Goal: Obtain resource: Download file/media

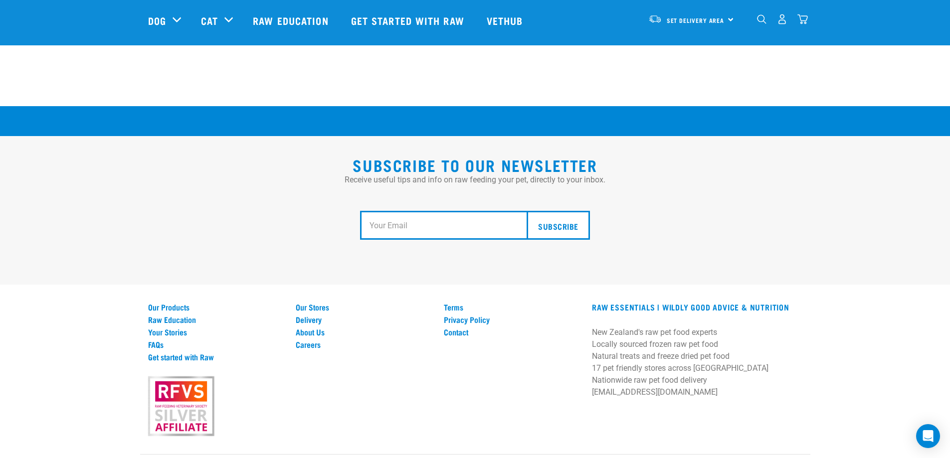
scroll to position [1838, 0]
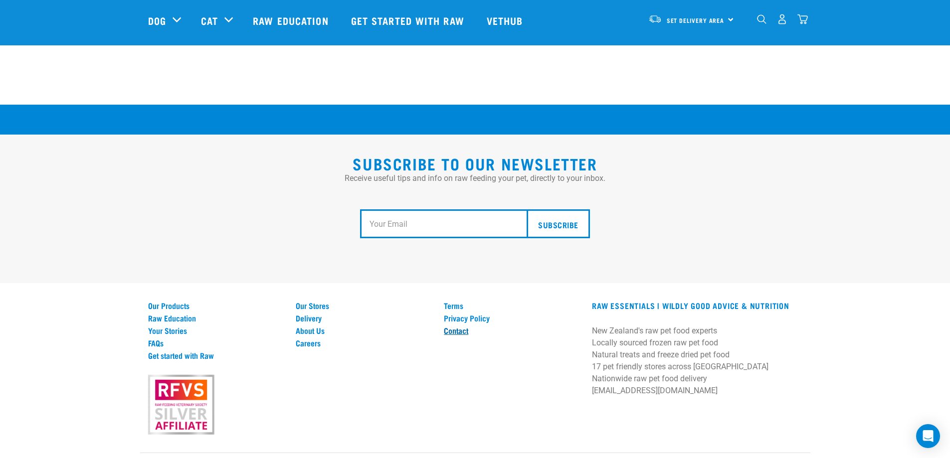
click at [453, 326] on link "Contact" at bounding box center [512, 330] width 136 height 9
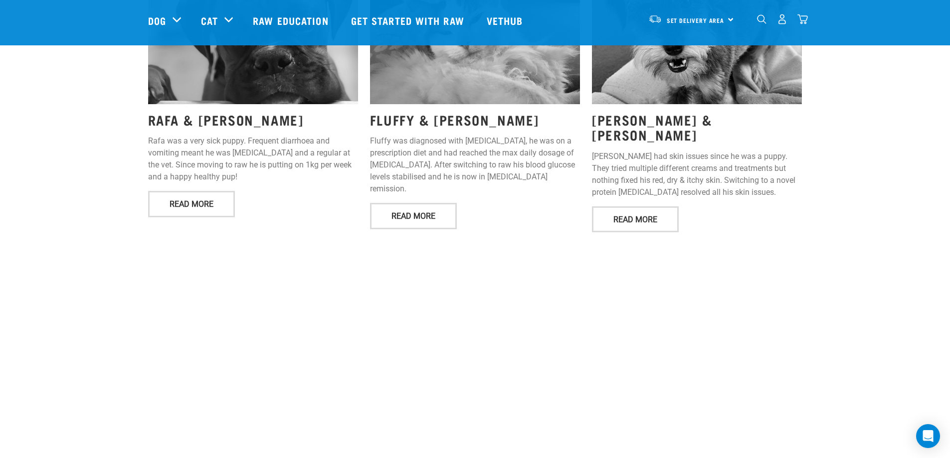
scroll to position [1290, 0]
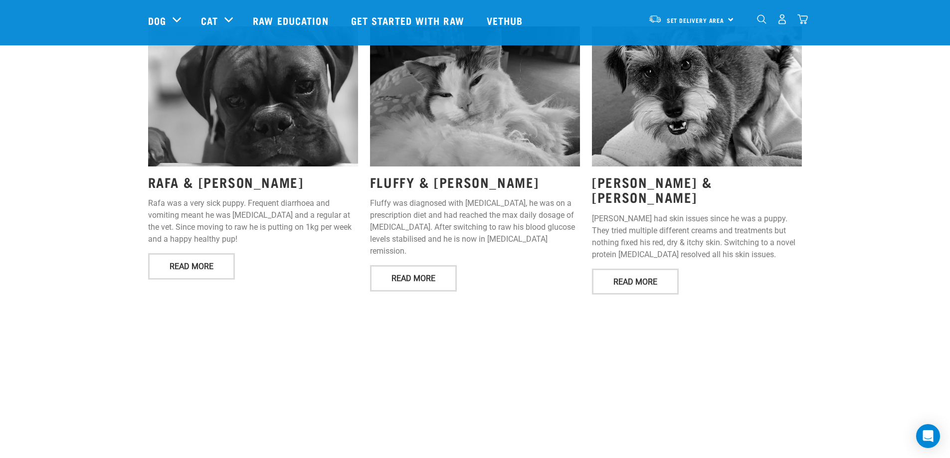
click at [785, 24] on img "dropdown navigation" at bounding box center [782, 19] width 10 height 10
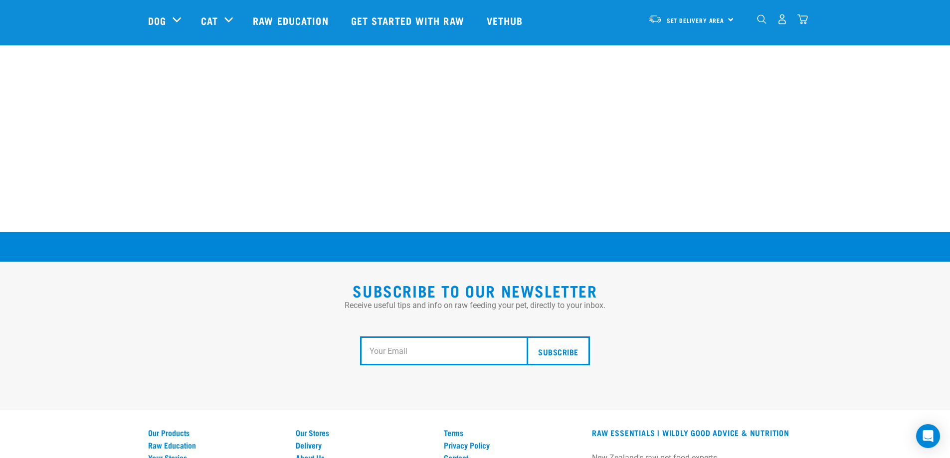
scroll to position [1838, 0]
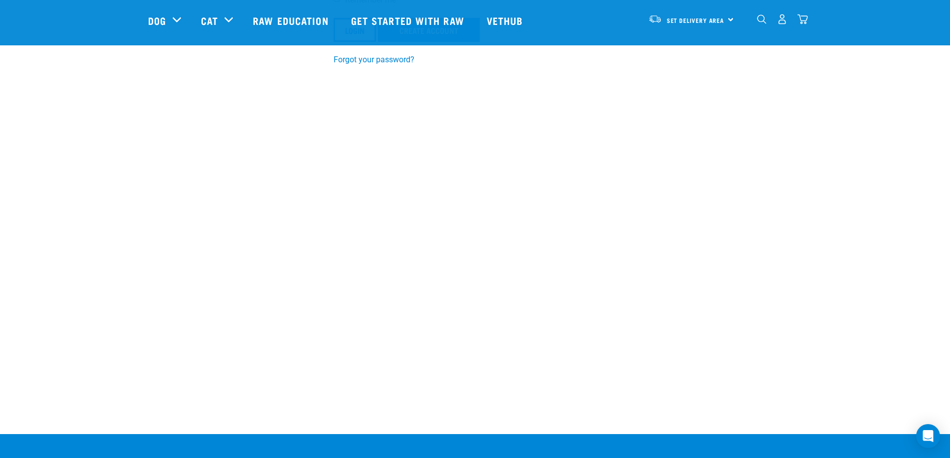
scroll to position [470, 0]
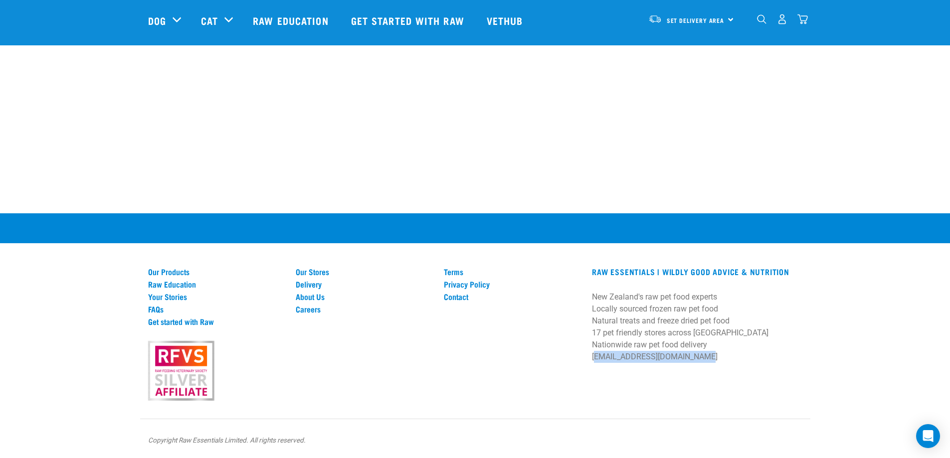
drag, startPoint x: 702, startPoint y: 365, endPoint x: 587, endPoint y: 356, distance: 116.1
click at [587, 356] on div "RAW ESSENTIALS | Wildly Good Advice & Nutrition New Zealand's raw pet food expe…" at bounding box center [697, 318] width 222 height 102
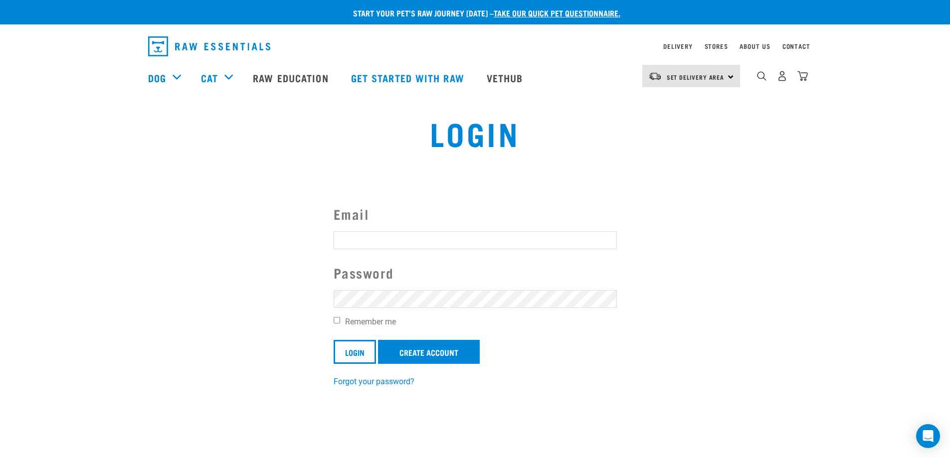
scroll to position [0, 0]
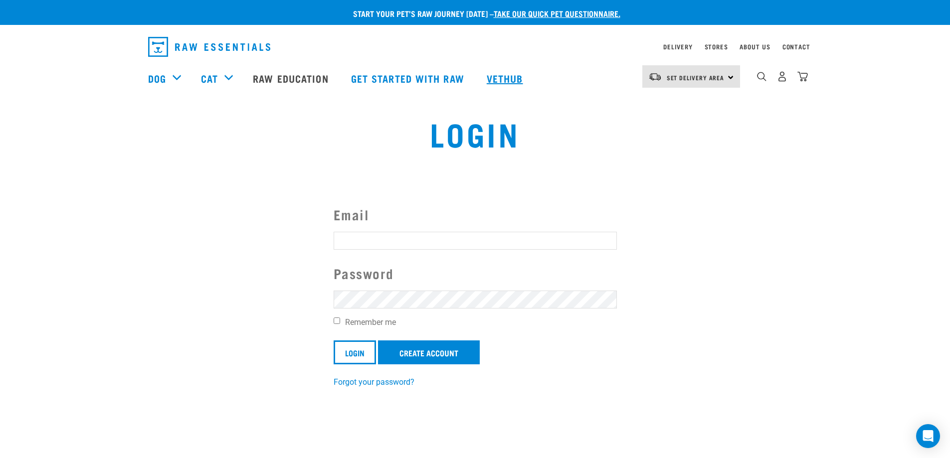
click at [513, 86] on link "Vethub" at bounding box center [506, 78] width 59 height 40
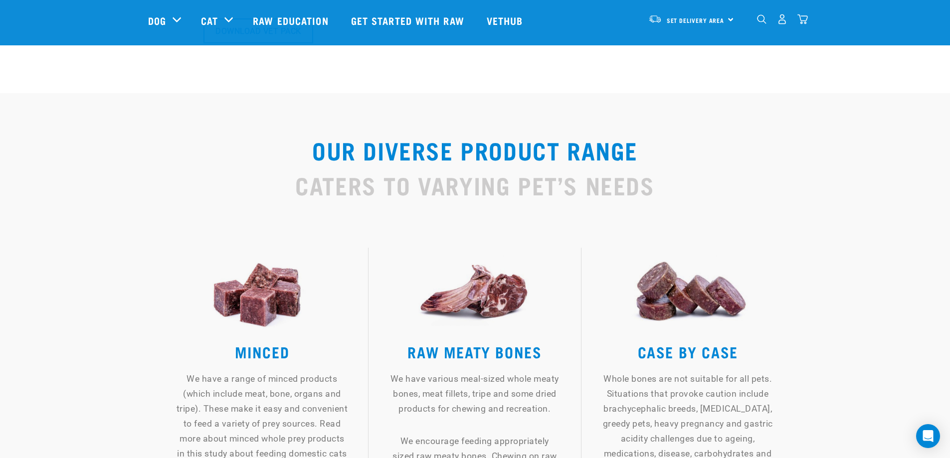
scroll to position [798, 0]
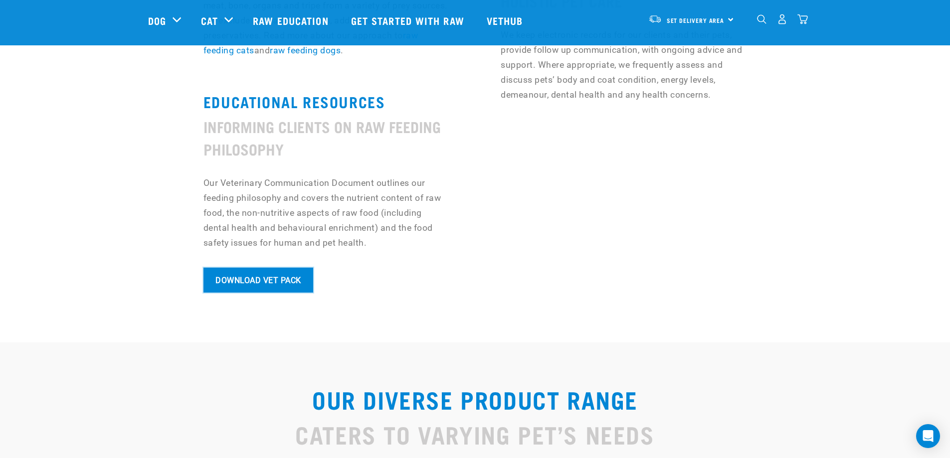
click at [276, 280] on link "Download Vet Pack" at bounding box center [259, 280] width 110 height 25
